Goal: Navigation & Orientation: Find specific page/section

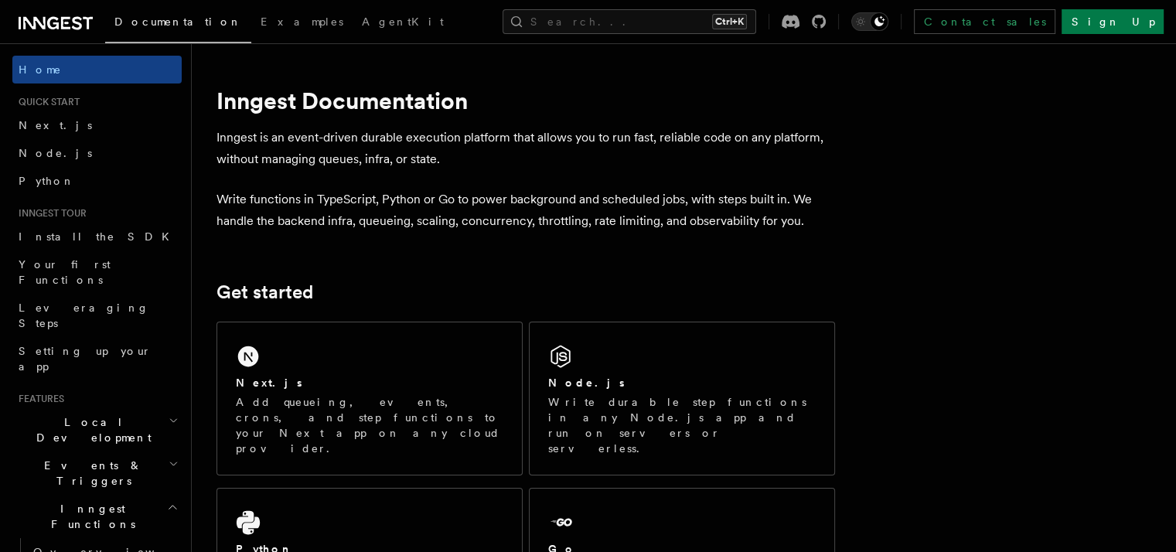
click at [53, 30] on icon at bounding box center [56, 23] width 74 height 19
